Goal: Find specific page/section: Find specific page/section

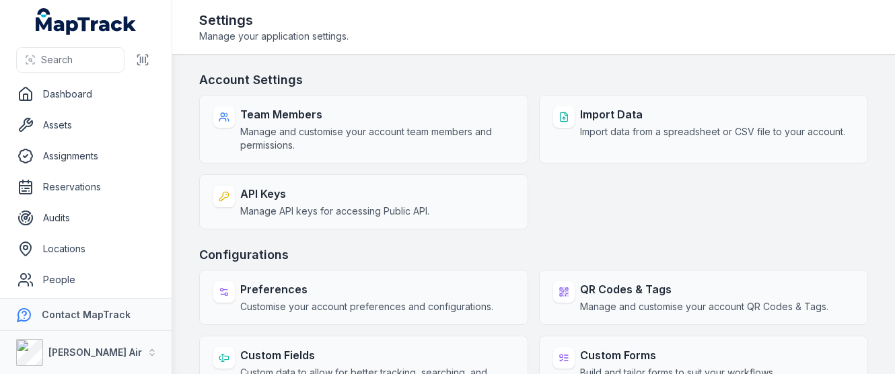
click at [94, 123] on link "Assets" at bounding box center [86, 125] width 150 height 27
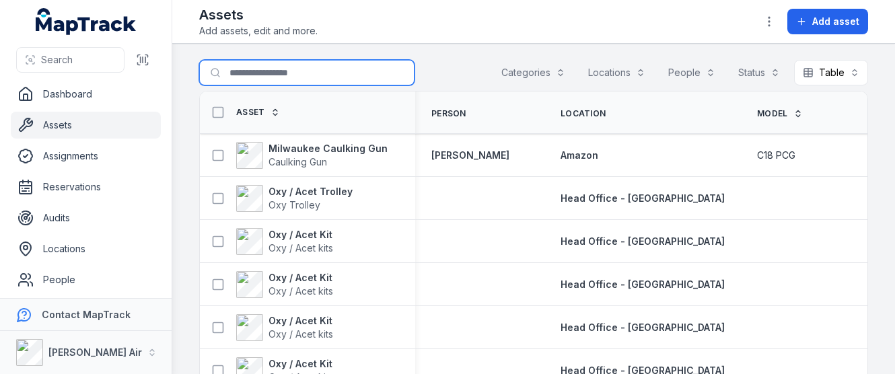
click at [262, 72] on input "Search for assets" at bounding box center [306, 73] width 215 height 26
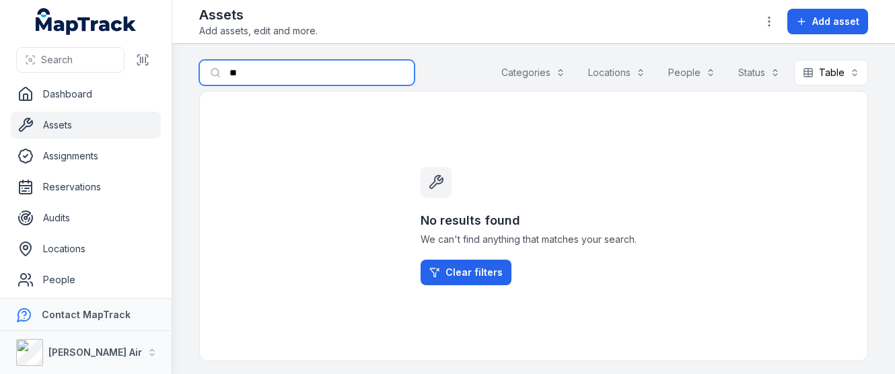
type input "*"
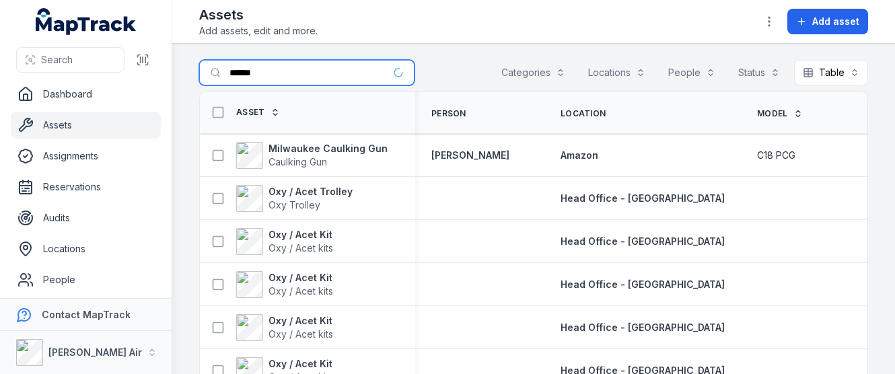
type input "******"
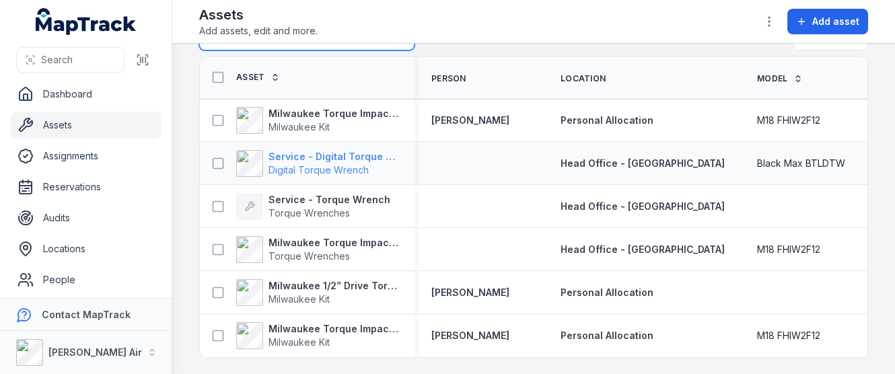
scroll to position [38, 0]
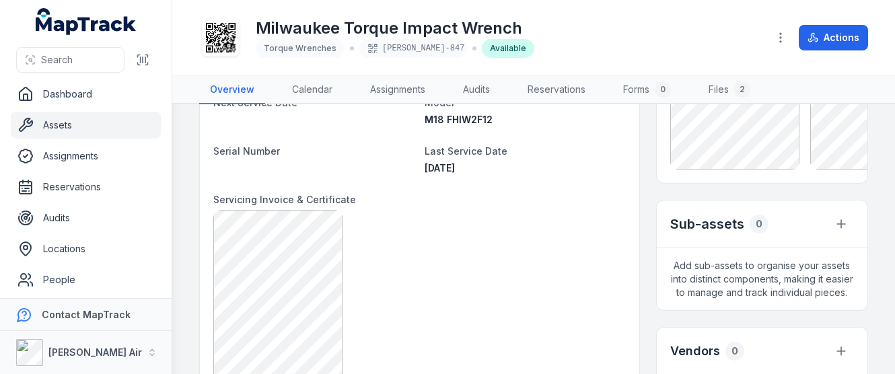
scroll to position [202, 0]
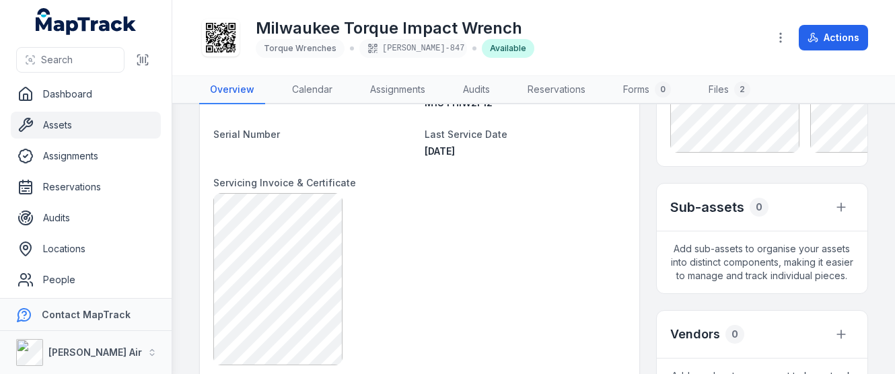
click at [233, 1] on header "Toggle Navigation Milwaukee Torque Impact Wrench Torque Wrenches [PERSON_NAME]-…" at bounding box center [533, 38] width 722 height 76
